Goal: Find specific page/section: Find specific page/section

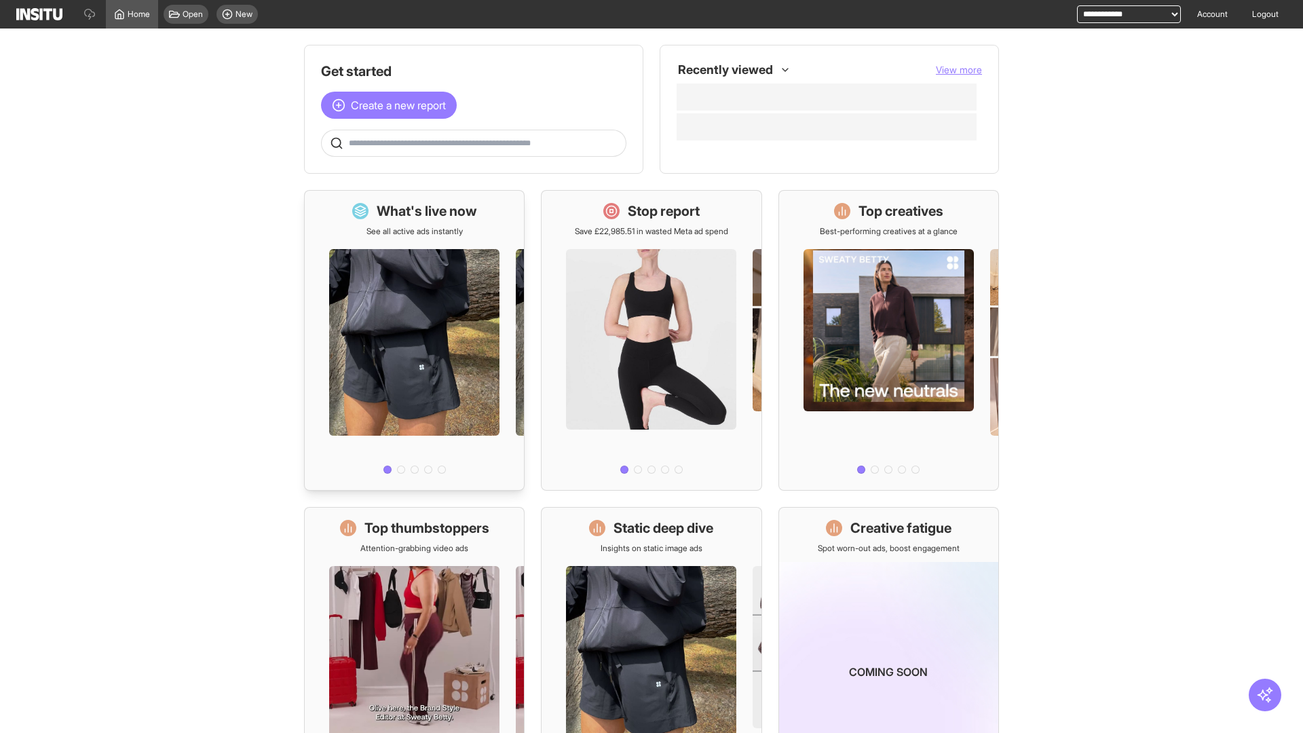
click at [414, 340] on div at bounding box center [414, 358] width 219 height 242
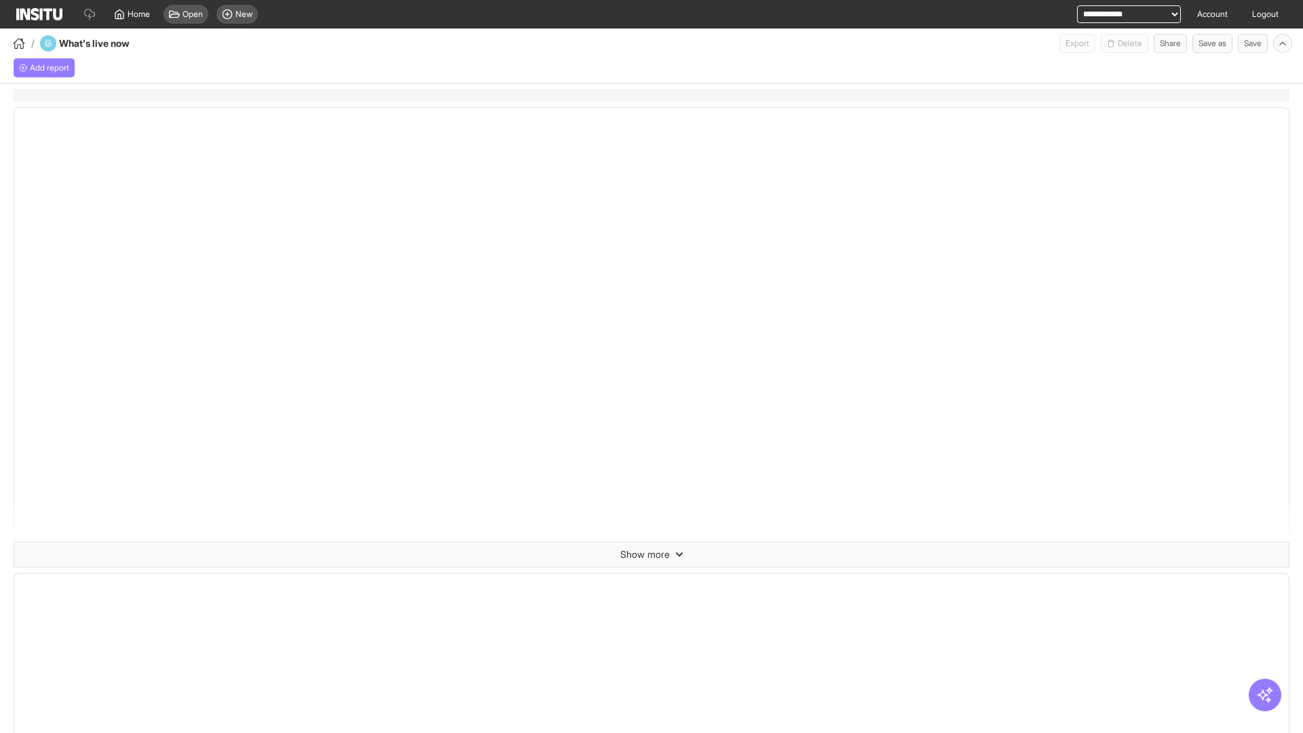
select select "**"
